Goal: Task Accomplishment & Management: Manage account settings

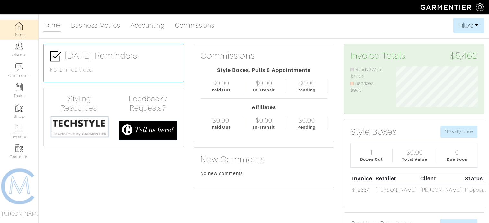
scroll to position [321271, 321221]
click at [18, 124] on img at bounding box center [19, 128] width 8 height 8
select select
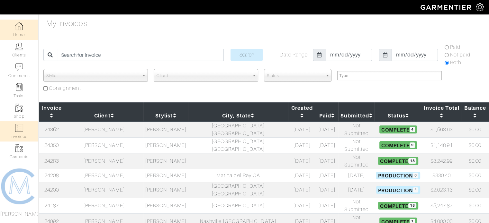
click at [20, 33] on link "Home" at bounding box center [19, 30] width 38 height 20
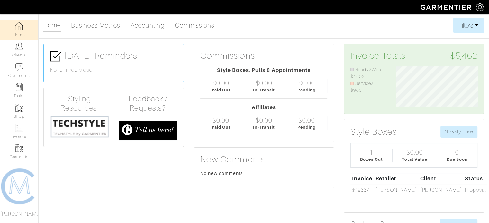
scroll to position [41, 91]
click at [153, 29] on link "Accounting" at bounding box center [147, 25] width 34 height 13
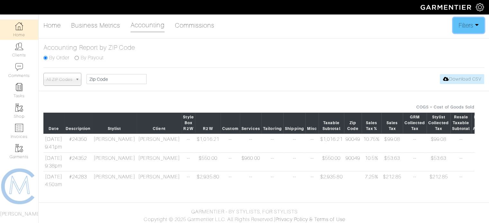
click at [473, 31] on button "Filters" at bounding box center [468, 25] width 31 height 15
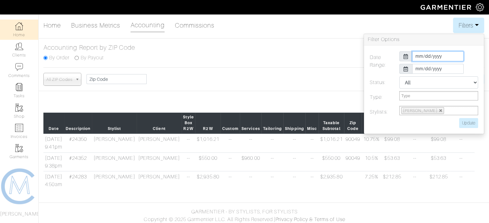
click at [450, 58] on input "[DATE]" at bounding box center [437, 56] width 51 height 10
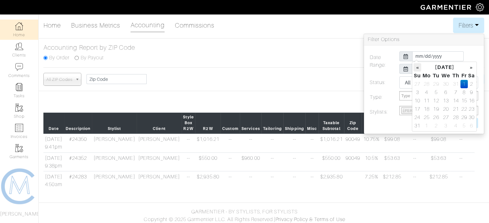
click at [415, 68] on th "«" at bounding box center [417, 67] width 8 height 8
click at [418, 68] on th "«" at bounding box center [417, 67] width 8 height 8
click at [449, 118] on td "25" at bounding box center [445, 117] width 11 height 8
type input "[DATE]"
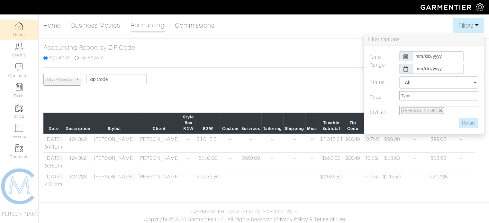
click at [404, 68] on icon at bounding box center [405, 69] width 5 height 5
click at [443, 70] on input "[DATE]" at bounding box center [437, 69] width 51 height 10
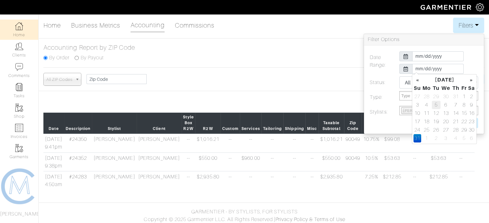
click at [438, 106] on td "5" at bounding box center [436, 105] width 9 height 8
type input "[DATE]"
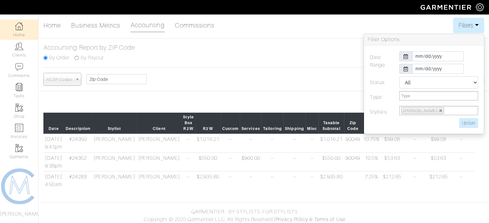
click at [384, 81] on label "Status:" at bounding box center [380, 83] width 30 height 15
click at [471, 124] on input "Update" at bounding box center [468, 123] width 19 height 10
type input "Update"
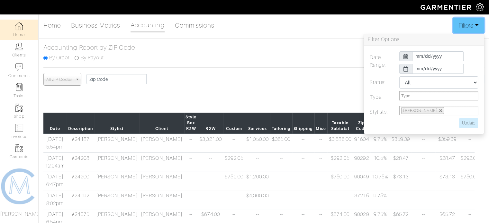
click at [465, 25] on button "Filters" at bounding box center [468, 25] width 31 height 15
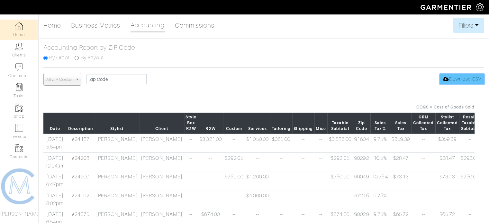
click at [468, 82] on link "Download CSV" at bounding box center [462, 79] width 44 height 10
click at [482, 8] on img at bounding box center [480, 7] width 8 height 8
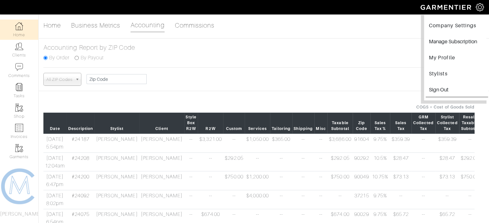
click at [433, 92] on input "Sign Out" at bounding box center [456, 91] width 62 height 14
